Goal: Task Accomplishment & Management: Use online tool/utility

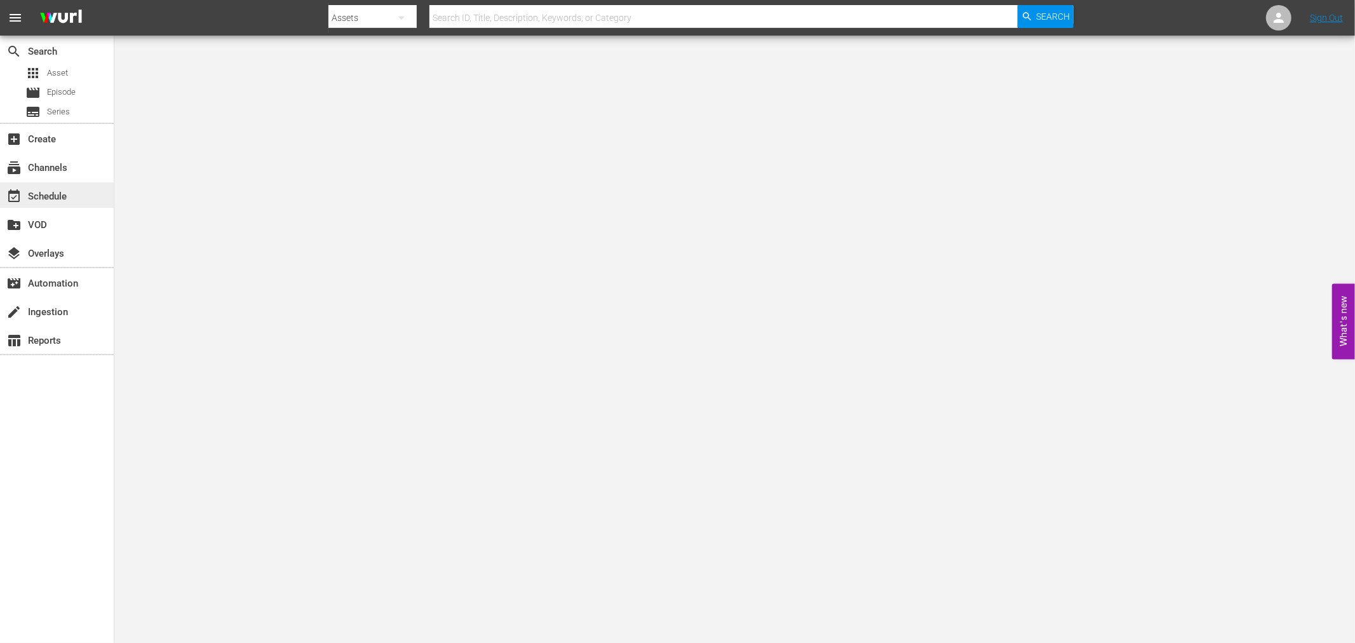
click at [67, 193] on div "event_available Schedule" at bounding box center [35, 194] width 71 height 11
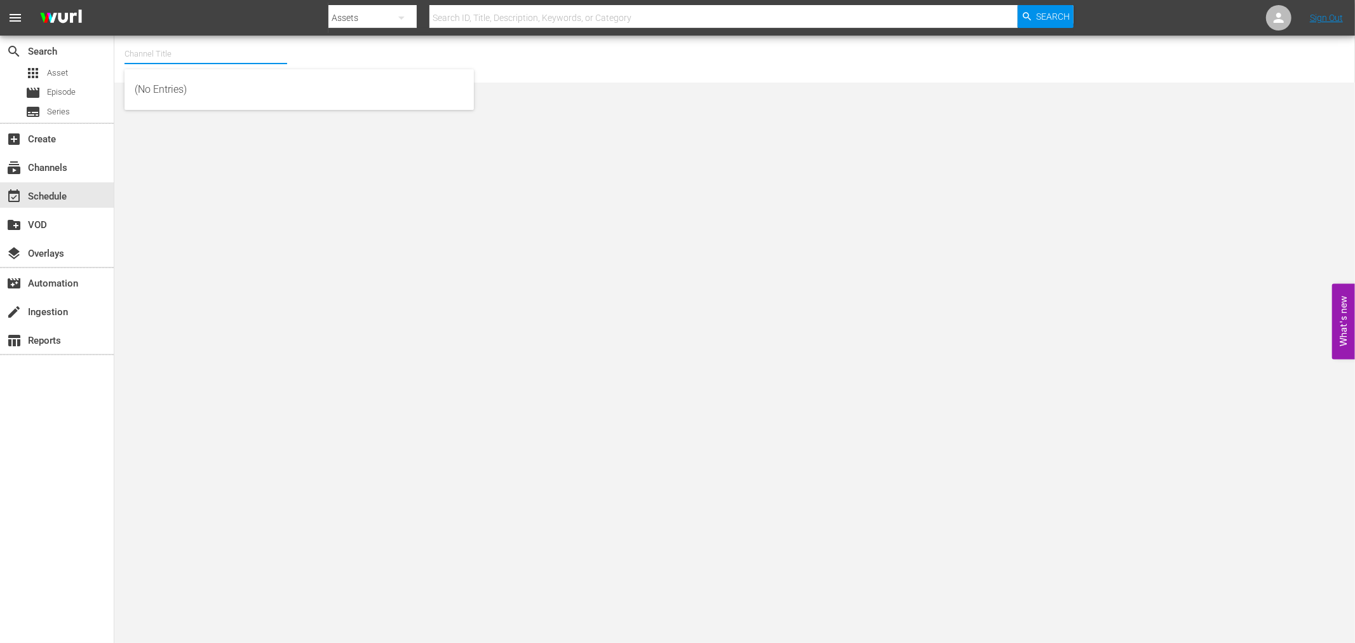
click at [156, 55] on input "text" at bounding box center [206, 54] width 163 height 30
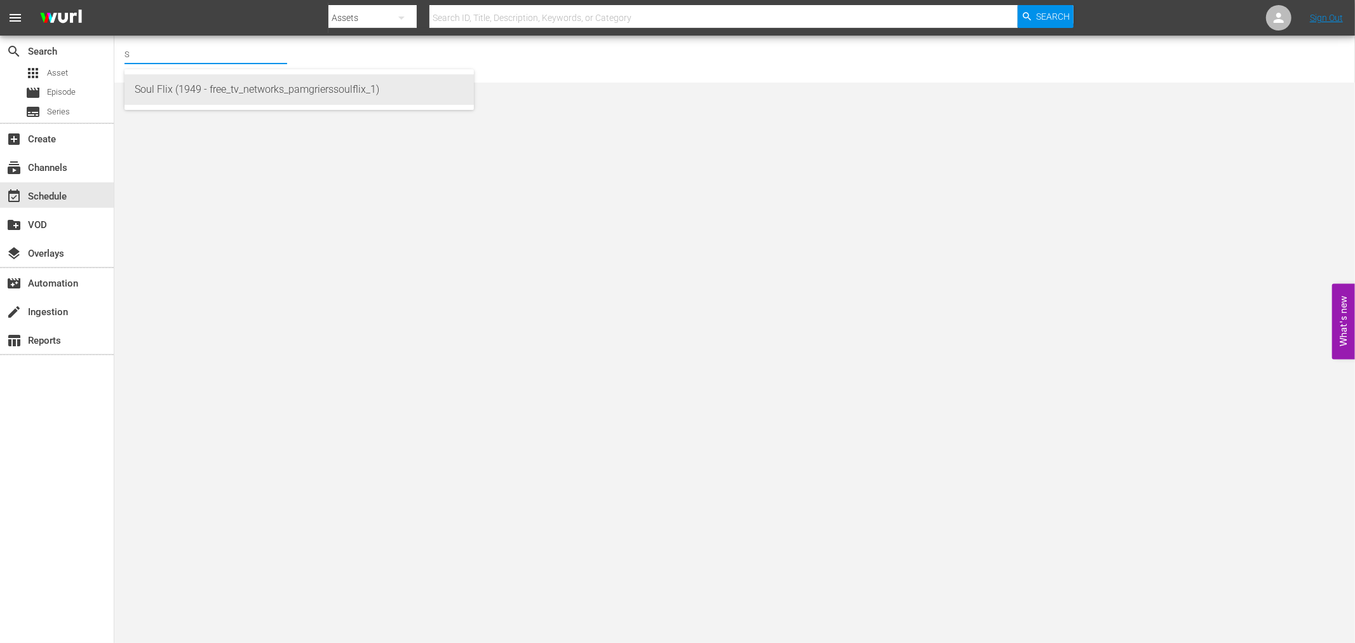
click at [212, 84] on div "Soul Flix (1949 - free_tv_networks_pamgrierssoulflix_1)" at bounding box center [299, 89] width 329 height 30
type input "Soul Flix (1949 - free_tv_networks_pamgrierssoulflix_1)"
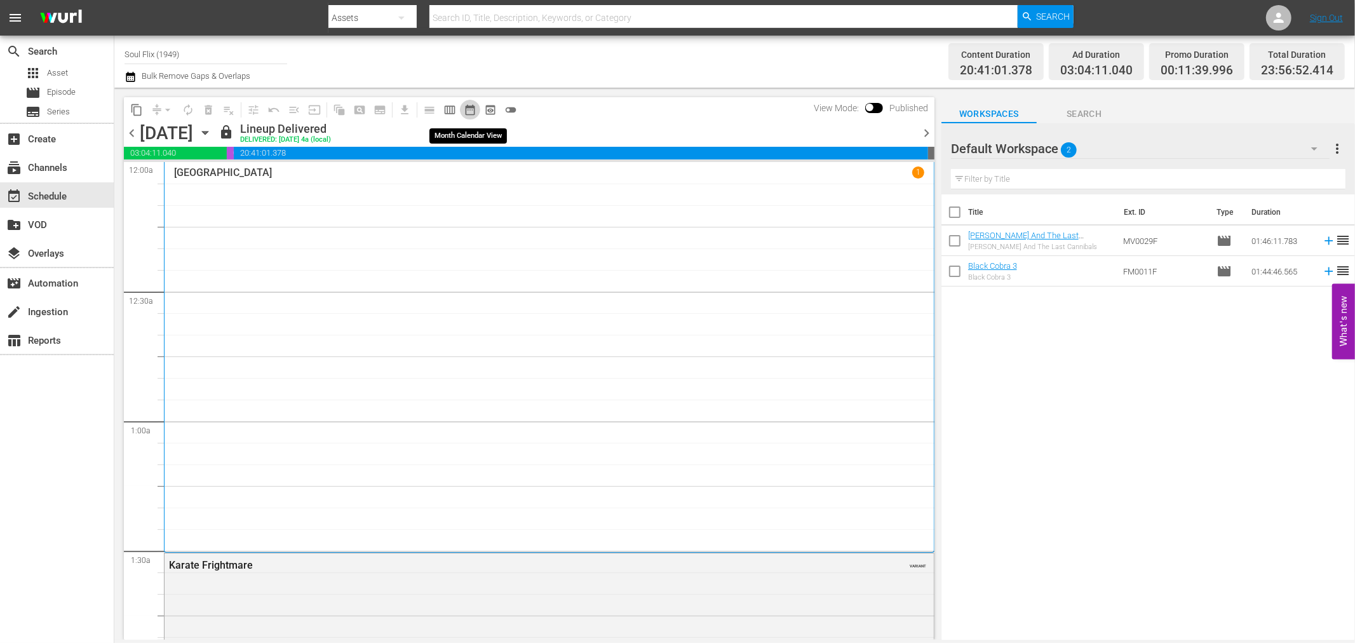
click at [471, 108] on span "date_range_outlined" at bounding box center [470, 110] width 13 height 13
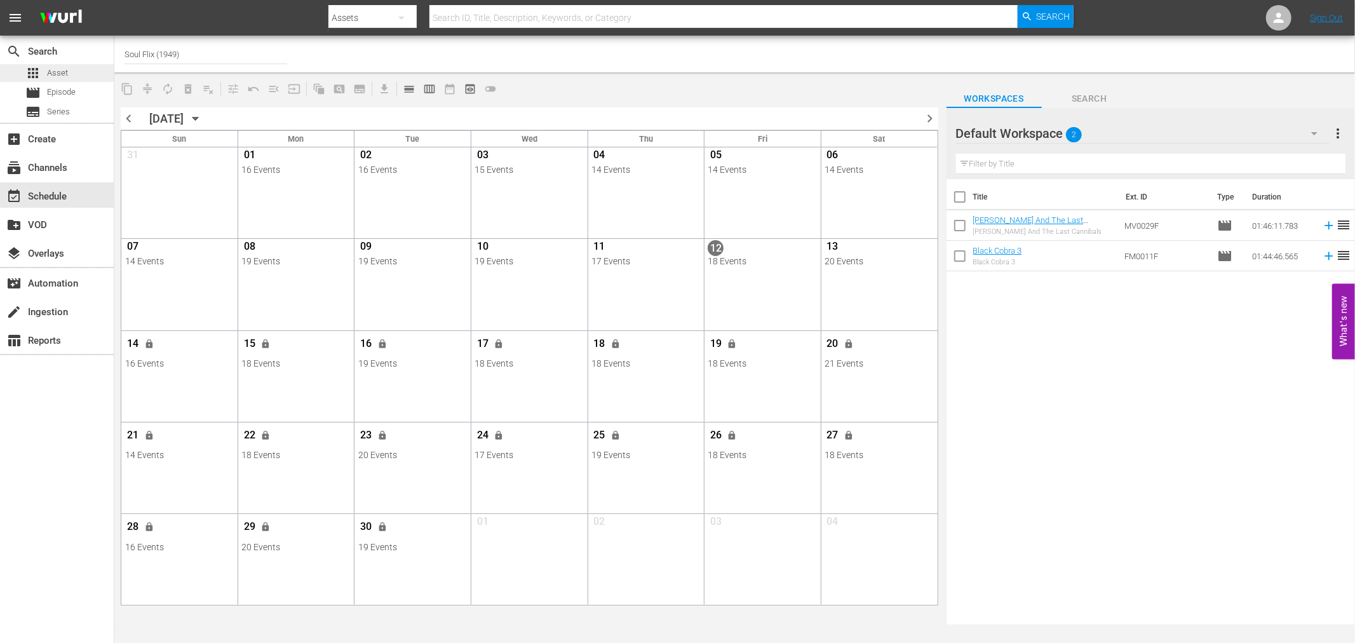
drag, startPoint x: 933, startPoint y: 121, endPoint x: 36, endPoint y: 79, distance: 897.5
click at [933, 121] on span "chevron_right" at bounding box center [931, 119] width 16 height 16
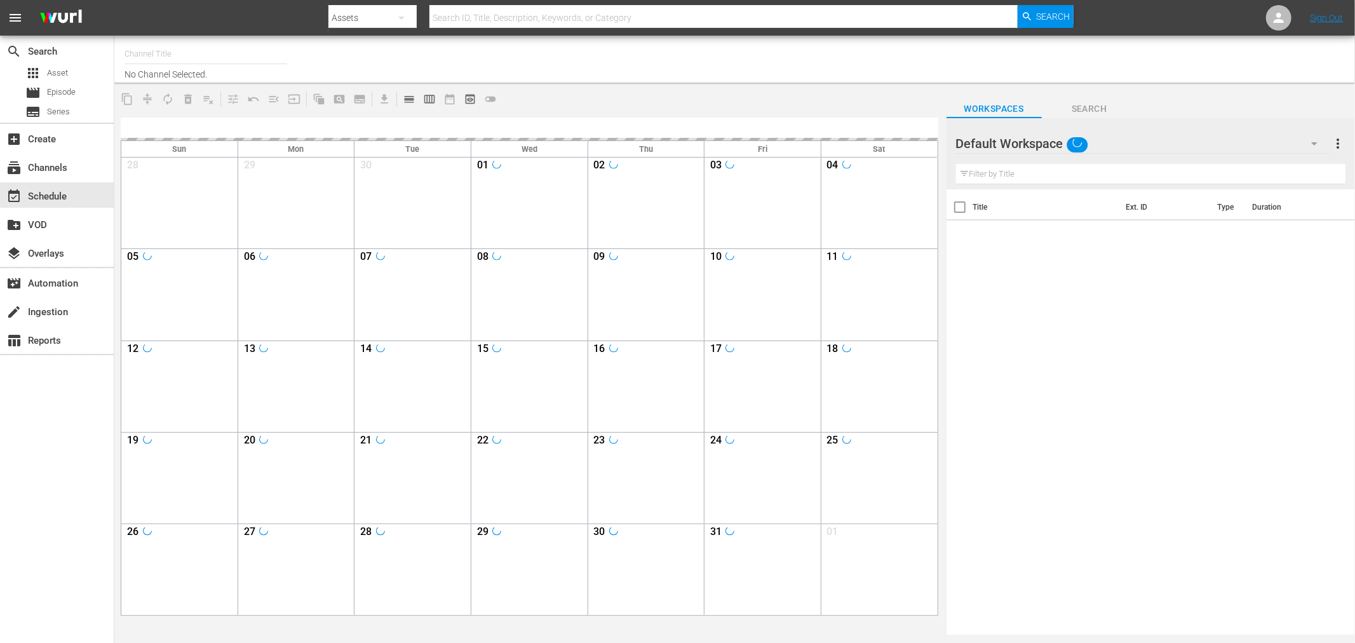
type input "Soul Flix (1949)"
